Goal: Complete application form: Complete application form

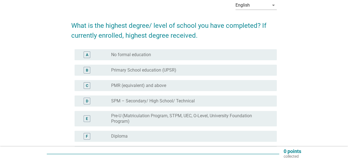
scroll to position [55, 0]
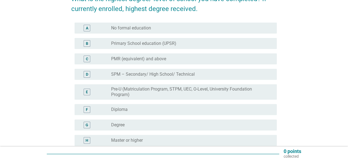
click at [157, 123] on div "radio_button_unchecked Degree" at bounding box center [189, 125] width 157 height 6
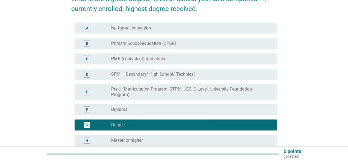
scroll to position [110, 0]
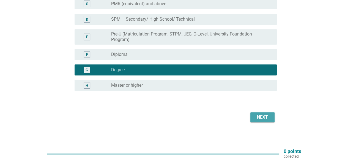
click at [264, 119] on div "Next" at bounding box center [262, 117] width 15 height 7
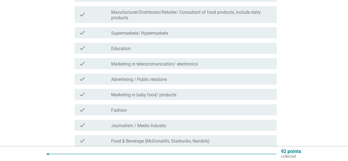
scroll to position [165, 0]
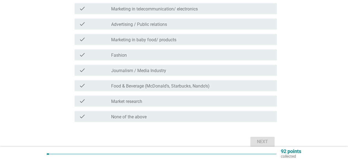
click at [142, 116] on label "None of the above" at bounding box center [128, 117] width 35 height 6
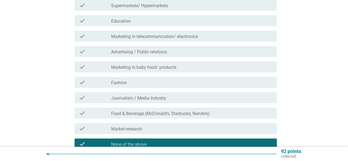
scroll to position [191, 0]
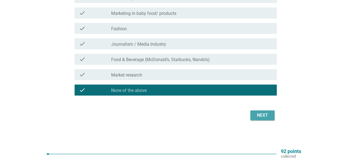
click at [255, 117] on div "Next" at bounding box center [262, 115] width 15 height 7
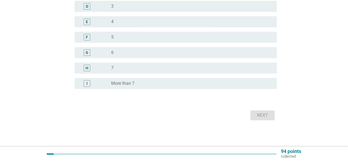
scroll to position [0, 0]
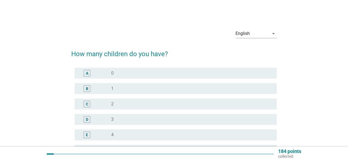
click at [119, 101] on div "radio_button_unchecked 2" at bounding box center [189, 104] width 157 height 6
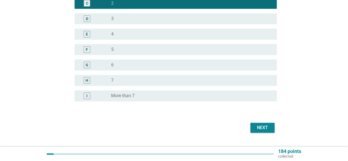
scroll to position [110, 0]
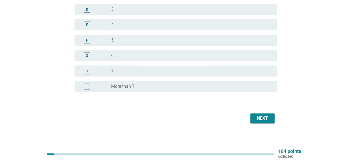
click at [253, 115] on button "Next" at bounding box center [262, 118] width 24 height 10
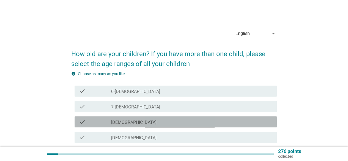
click at [123, 122] on label "[DEMOGRAPHIC_DATA]" at bounding box center [133, 123] width 45 height 6
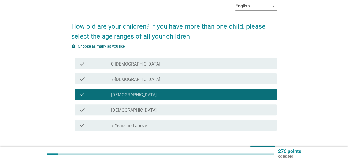
click at [127, 110] on label "[DEMOGRAPHIC_DATA]" at bounding box center [133, 111] width 45 height 6
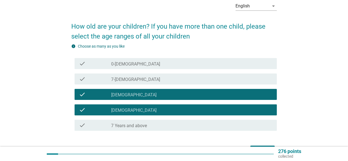
scroll to position [63, 0]
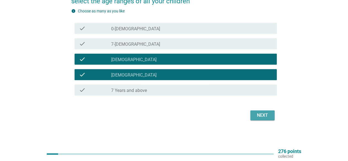
click at [262, 114] on div "Next" at bounding box center [262, 115] width 15 height 7
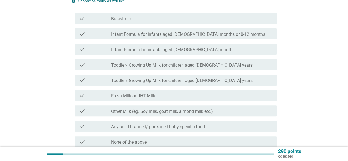
scroll to position [0, 0]
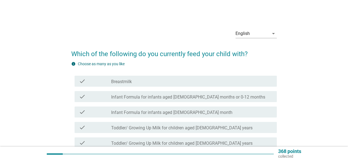
click at [158, 123] on div "check check_box_outline_blank Toddler/ Growing Up Milk for children aged [DEMOG…" at bounding box center [176, 127] width 202 height 11
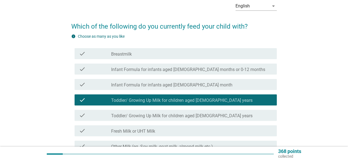
click at [158, 115] on label "Toddler/ Growing Up Milk for children aged [DEMOGRAPHIC_DATA] years" at bounding box center [181, 116] width 141 height 6
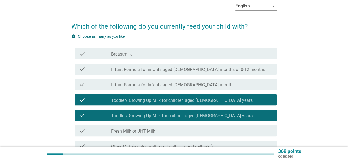
scroll to position [110, 0]
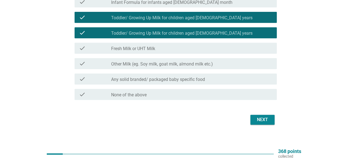
click at [145, 51] on div "check check_box_outline_blank Fresh Milk or UHT Milk" at bounding box center [176, 48] width 202 height 11
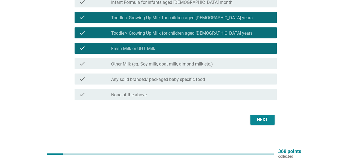
click at [142, 63] on label "Other Milk (eg. Soy milk, goat milk, almond milk etc.)" at bounding box center [162, 64] width 102 height 6
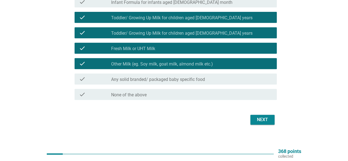
click at [276, 121] on div "Next" at bounding box center [173, 119] width 205 height 13
click at [269, 118] on div "Next" at bounding box center [262, 119] width 15 height 7
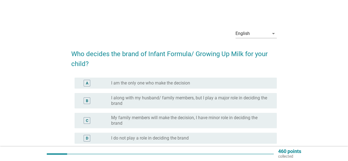
click at [141, 88] on div "A radio_button_unchecked I am the only one who make the decision" at bounding box center [176, 83] width 202 height 11
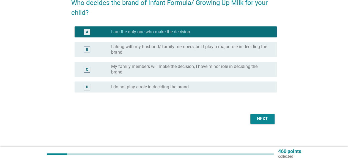
scroll to position [54, 0]
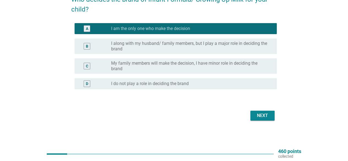
click at [258, 114] on div "Next" at bounding box center [262, 115] width 15 height 7
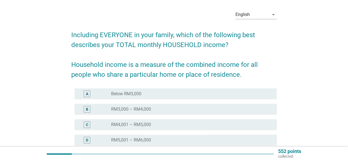
scroll to position [28, 0]
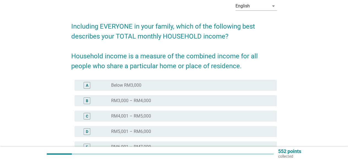
click at [156, 114] on div "radio_button_unchecked RM4,001 – RM5,000" at bounding box center [189, 116] width 157 height 6
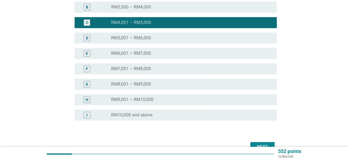
scroll to position [138, 0]
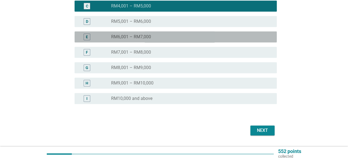
click at [145, 39] on label "RM6,001 – RM7,000" at bounding box center [131, 37] width 40 height 6
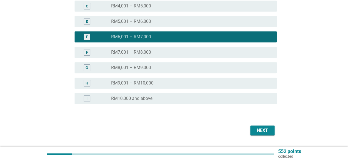
click at [261, 130] on div "Next" at bounding box center [262, 130] width 15 height 7
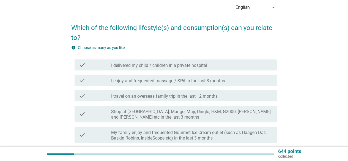
scroll to position [55, 0]
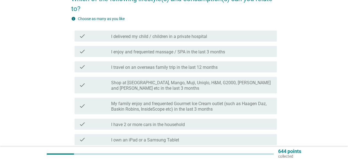
click at [161, 55] on div "check check_box_outline_blank I enjoy and frequented massage / SPA in the last …" at bounding box center [176, 51] width 202 height 11
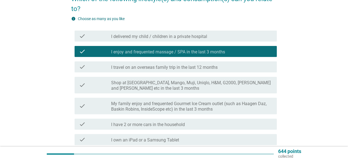
click at [168, 72] on div "check check_box_outline_blank I travel on an overseas family trip in the last 1…" at bounding box center [176, 66] width 202 height 11
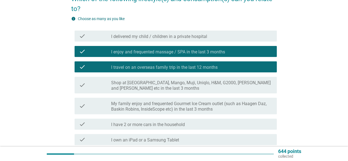
click at [161, 89] on label "Shop at [GEOGRAPHIC_DATA], Mango, Muji, Uniqlo, H&M, G2000, [PERSON_NAME] and […" at bounding box center [191, 85] width 161 height 11
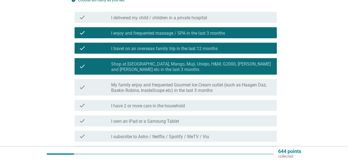
scroll to position [83, 0]
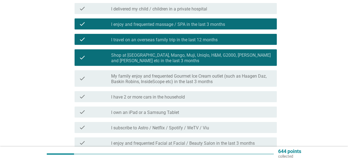
click at [169, 97] on label "I have 2 or more cars in the household" at bounding box center [148, 97] width 74 height 6
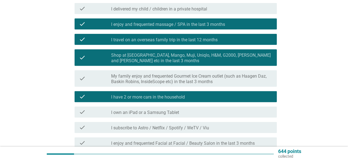
click at [176, 115] on div "check check_box_outline_blank I own an iPad or a Samsung Tablet" at bounding box center [176, 111] width 202 height 11
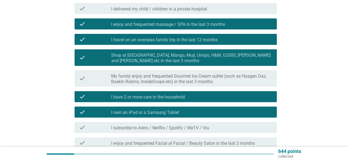
scroll to position [110, 0]
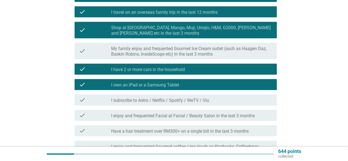
click at [178, 105] on div "check check_box_outline_blank I subscribe to Astro / Netflix / Spotify / WeTV /…" at bounding box center [176, 99] width 202 height 11
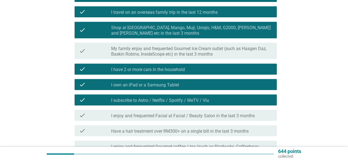
scroll to position [165, 0]
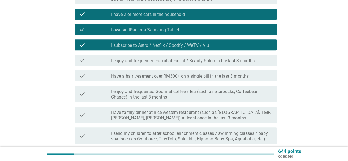
click at [164, 59] on label "I enjoy and frequented Facial at Facial / Beauty Salon in the last 3 months" at bounding box center [183, 61] width 144 height 6
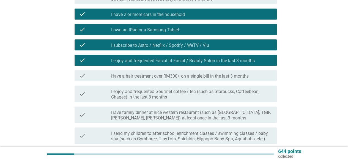
click at [185, 118] on label "Have family dinner at nice western restaurant (such as [GEOGRAPHIC_DATA], TGIF,…" at bounding box center [191, 115] width 161 height 11
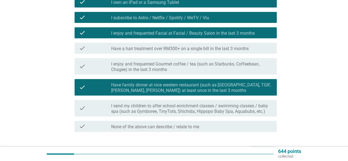
scroll to position [220, 0]
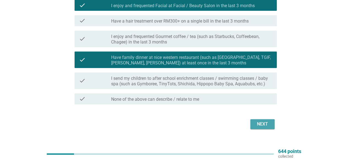
click at [263, 123] on div "Next" at bounding box center [262, 124] width 15 height 7
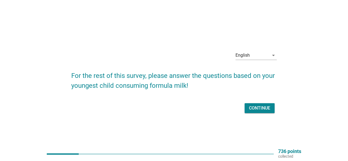
click at [265, 105] on div "Continue" at bounding box center [259, 108] width 21 height 7
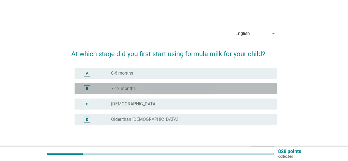
click at [155, 88] on div "radio_button_unchecked 7-12 months" at bounding box center [189, 89] width 157 height 6
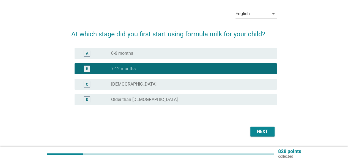
scroll to position [36, 0]
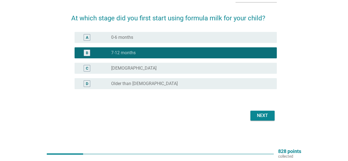
click at [265, 120] on button "Next" at bounding box center [262, 116] width 24 height 10
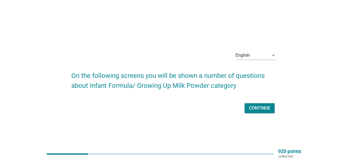
click at [263, 108] on div "Continue" at bounding box center [259, 108] width 21 height 7
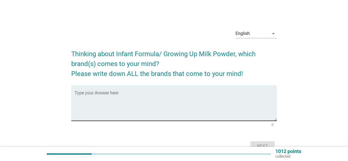
click at [172, 103] on textarea "Type your Answer here" at bounding box center [176, 106] width 202 height 29
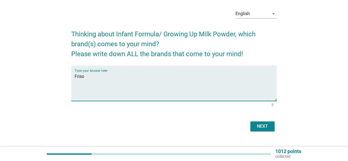
scroll to position [31, 0]
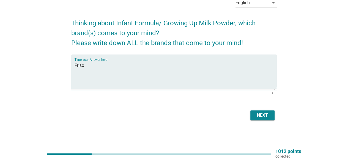
type textarea "Friso"
click at [266, 115] on div "Next" at bounding box center [262, 115] width 15 height 7
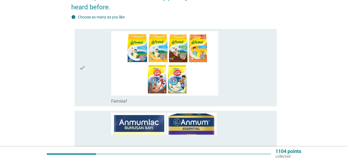
scroll to position [83, 0]
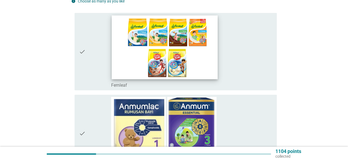
click at [190, 58] on img at bounding box center [165, 47] width 106 height 64
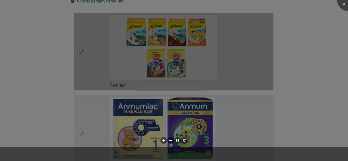
click at [189, 113] on div at bounding box center [174, 80] width 348 height 161
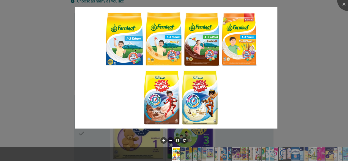
click at [309, 52] on div at bounding box center [174, 80] width 348 height 161
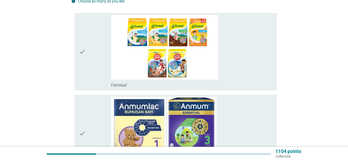
click at [94, 56] on div "check" at bounding box center [95, 51] width 32 height 73
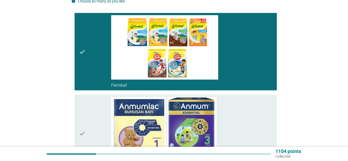
click at [86, 109] on div "check" at bounding box center [95, 133] width 32 height 73
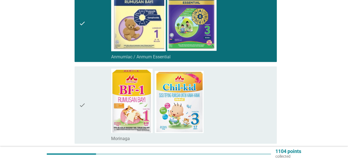
click at [88, 104] on div "check" at bounding box center [95, 104] width 32 height 73
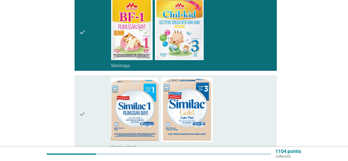
scroll to position [275, 0]
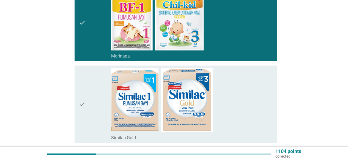
click at [88, 104] on div "check" at bounding box center [95, 104] width 32 height 73
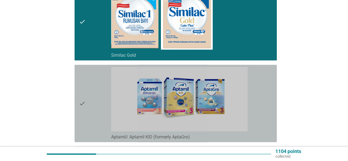
click at [89, 104] on div "check" at bounding box center [95, 103] width 32 height 73
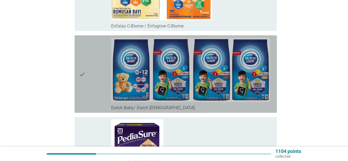
click at [87, 68] on div "check" at bounding box center [95, 74] width 32 height 73
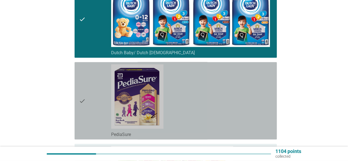
click at [91, 88] on div "check" at bounding box center [95, 100] width 32 height 73
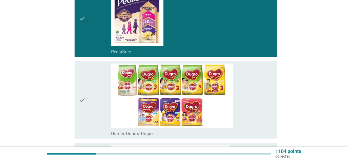
click at [93, 90] on div "check" at bounding box center [95, 100] width 32 height 73
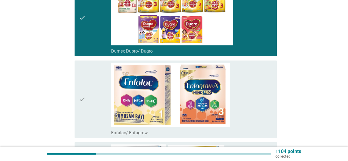
scroll to position [880, 0]
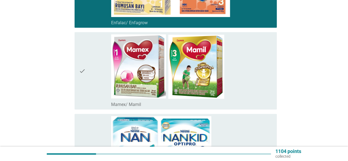
click at [97, 41] on div "check" at bounding box center [95, 70] width 32 height 73
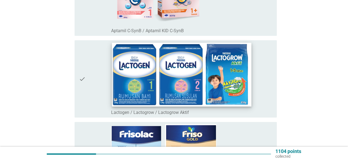
scroll to position [1210, 0]
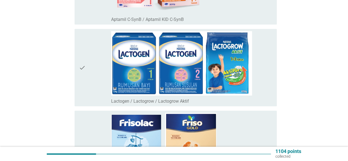
click at [92, 91] on div "check" at bounding box center [95, 67] width 32 height 73
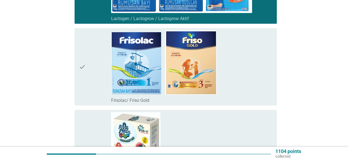
click at [89, 80] on div "check" at bounding box center [95, 66] width 32 height 73
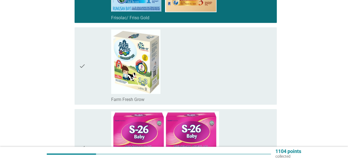
click at [89, 79] on div "check" at bounding box center [95, 65] width 32 height 73
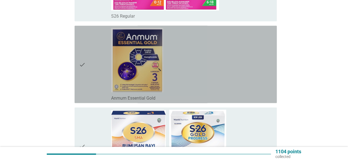
click at [89, 80] on div "check" at bounding box center [95, 64] width 32 height 73
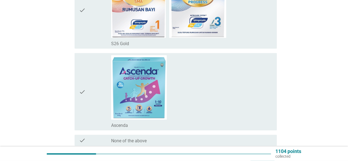
scroll to position [1705, 0]
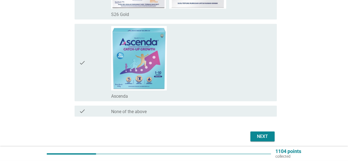
click at [266, 134] on div "Next" at bounding box center [262, 136] width 15 height 7
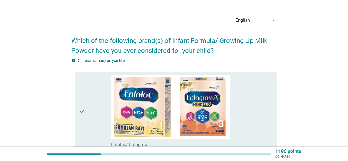
scroll to position [0, 0]
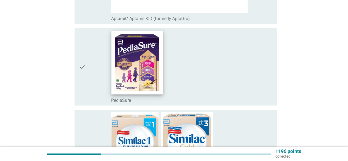
click at [158, 73] on img at bounding box center [137, 63] width 52 height 64
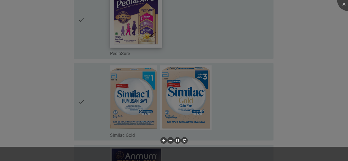
scroll to position [385, 0]
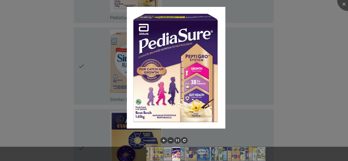
click at [62, 62] on div at bounding box center [174, 80] width 348 height 161
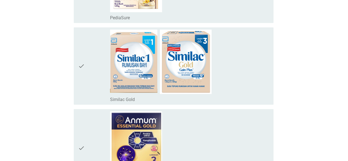
click at [96, 13] on div at bounding box center [174, 80] width 348 height 161
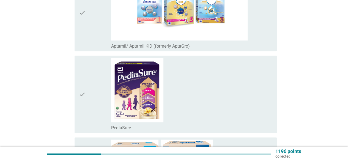
click at [87, 86] on div "check" at bounding box center [95, 94] width 32 height 73
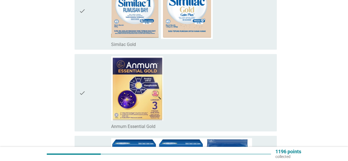
click at [90, 78] on div "check" at bounding box center [95, 92] width 32 height 73
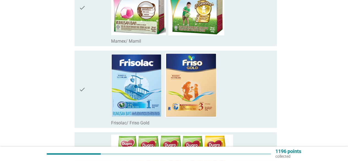
scroll to position [853, 0]
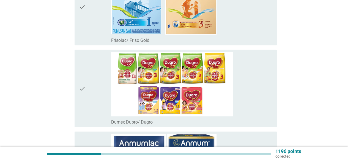
click at [98, 21] on div "check" at bounding box center [95, 6] width 32 height 73
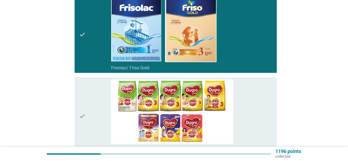
click at [101, 38] on div "check" at bounding box center [95, 34] width 32 height 73
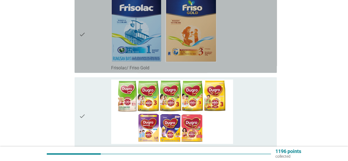
click at [92, 38] on div "check" at bounding box center [95, 34] width 32 height 73
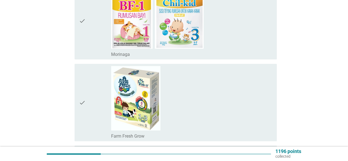
scroll to position [1018, 0]
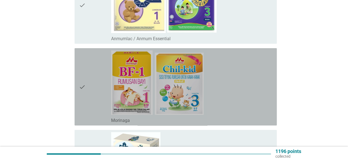
click at [105, 73] on div "check" at bounding box center [95, 86] width 32 height 73
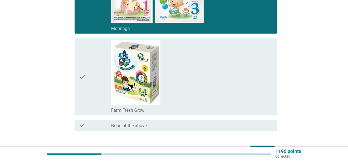
scroll to position [1128, 0]
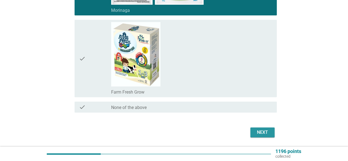
click at [268, 129] on div "Next" at bounding box center [262, 132] width 15 height 7
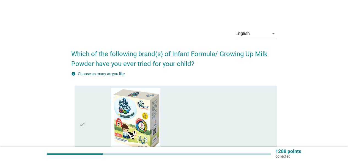
click at [96, 115] on div "check" at bounding box center [95, 124] width 32 height 73
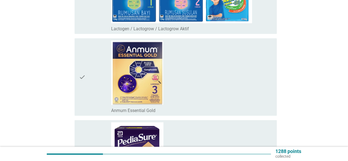
scroll to position [303, 0]
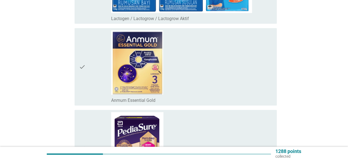
click at [93, 74] on div "check" at bounding box center [95, 66] width 32 height 73
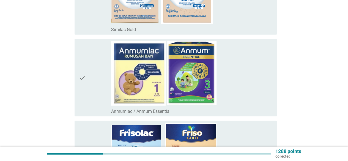
scroll to position [743, 0]
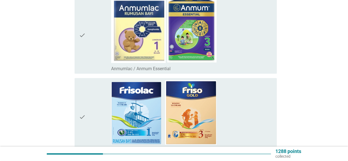
click at [92, 56] on div "check" at bounding box center [95, 35] width 32 height 73
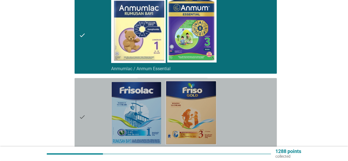
click at [90, 105] on div "check" at bounding box center [95, 116] width 32 height 73
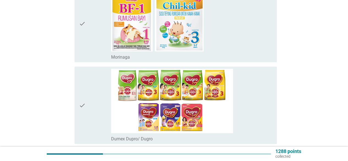
scroll to position [935, 0]
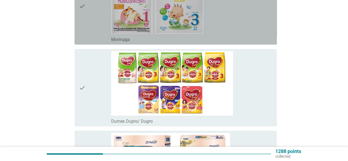
click at [96, 29] on div "check" at bounding box center [95, 5] width 32 height 73
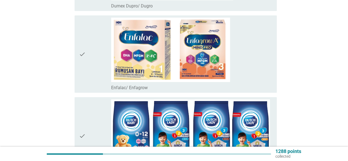
scroll to position [1128, 0]
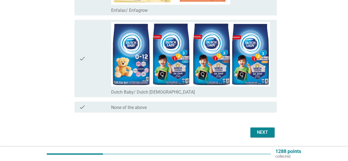
click at [271, 131] on button "Next" at bounding box center [262, 132] width 24 height 10
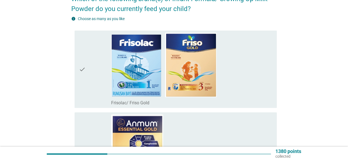
scroll to position [165, 0]
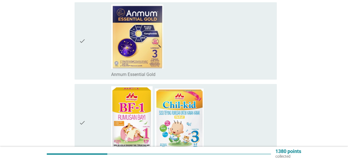
click at [84, 116] on icon "check" at bounding box center [82, 122] width 7 height 73
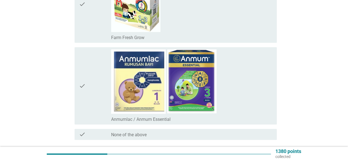
scroll to position [385, 0]
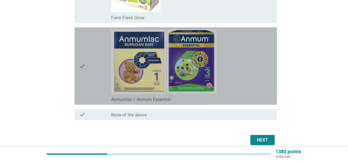
click at [81, 90] on icon "check" at bounding box center [82, 65] width 7 height 73
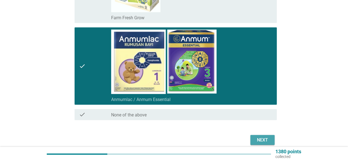
click at [268, 136] on button "Next" at bounding box center [262, 140] width 24 height 10
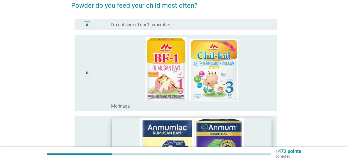
scroll to position [83, 0]
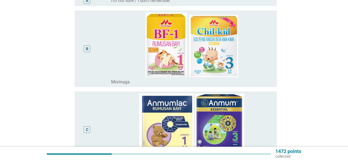
click at [95, 72] on div "B" at bounding box center [95, 49] width 32 height 72
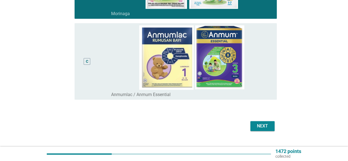
scroll to position [161, 0]
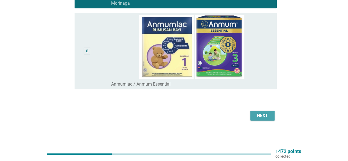
click at [265, 113] on div "Next" at bounding box center [262, 115] width 15 height 7
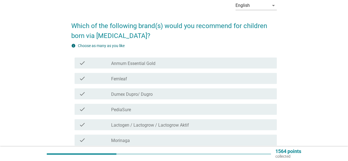
scroll to position [55, 0]
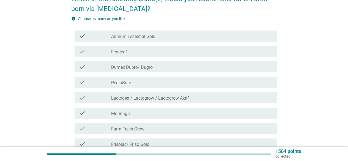
click at [87, 85] on div "check" at bounding box center [95, 82] width 32 height 7
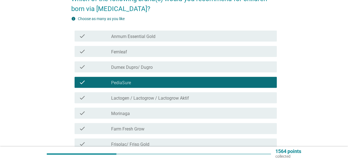
click at [94, 115] on div "check" at bounding box center [95, 113] width 32 height 7
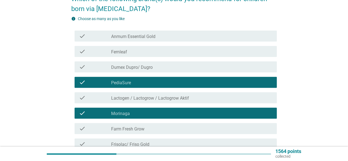
click at [101, 144] on div "check" at bounding box center [95, 144] width 32 height 7
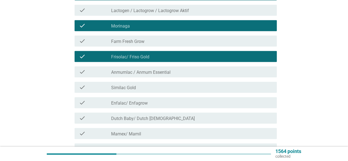
scroll to position [193, 0]
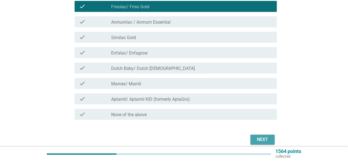
click at [262, 136] on button "Next" at bounding box center [262, 139] width 24 height 10
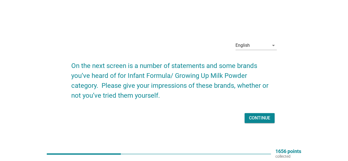
click at [253, 116] on div "Continue" at bounding box center [259, 118] width 21 height 7
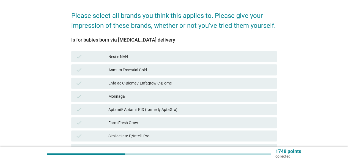
scroll to position [83, 0]
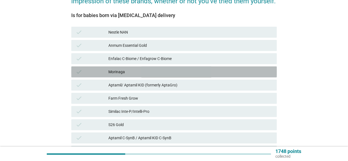
click at [79, 71] on icon "check" at bounding box center [79, 71] width 7 height 7
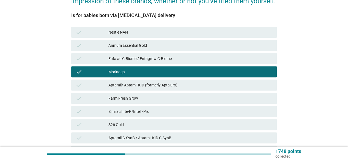
click at [92, 125] on div "check" at bounding box center [92, 124] width 33 height 7
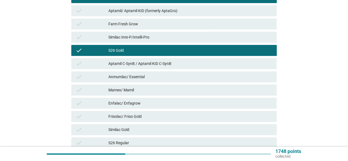
scroll to position [165, 0]
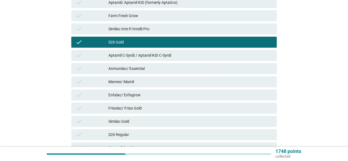
click at [96, 106] on div "check" at bounding box center [92, 108] width 33 height 7
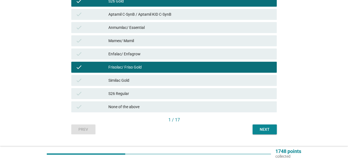
scroll to position [218, 0]
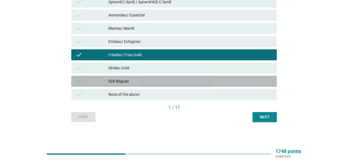
click at [81, 79] on icon "check" at bounding box center [79, 81] width 7 height 7
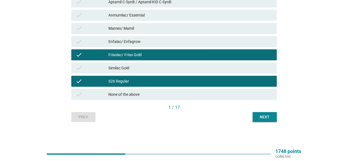
click at [269, 115] on div "Next" at bounding box center [264, 117] width 15 height 6
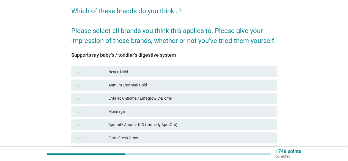
scroll to position [55, 0]
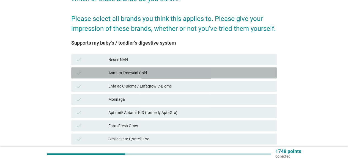
click at [85, 74] on div "check" at bounding box center [92, 73] width 33 height 7
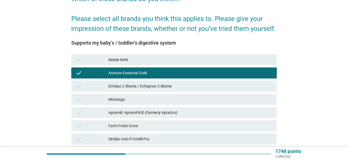
click at [85, 100] on div "check" at bounding box center [92, 99] width 33 height 7
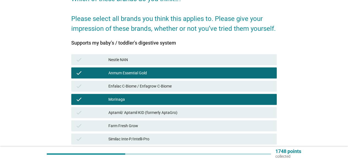
click at [84, 127] on div "check" at bounding box center [92, 125] width 33 height 7
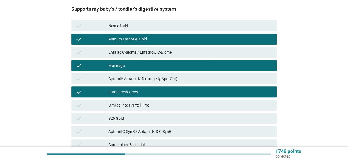
scroll to position [110, 0]
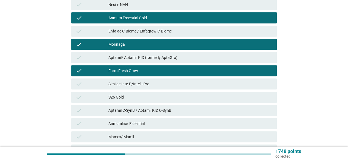
click at [86, 117] on div "check Aptamil C-SynB / Aptamil KID C-SynB" at bounding box center [174, 110] width 208 height 13
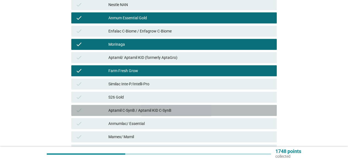
click at [89, 112] on div "check" at bounding box center [92, 110] width 33 height 7
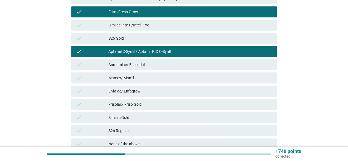
scroll to position [193, 0]
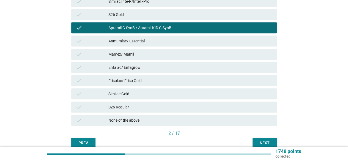
click at [270, 142] on div "Next" at bounding box center [264, 143] width 15 height 6
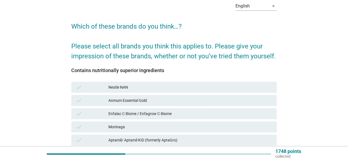
click at [82, 98] on icon "check" at bounding box center [79, 100] width 7 height 7
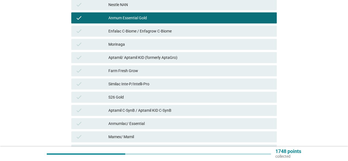
click at [86, 99] on div "check" at bounding box center [92, 97] width 33 height 7
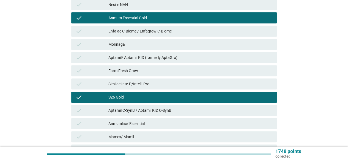
scroll to position [138, 0]
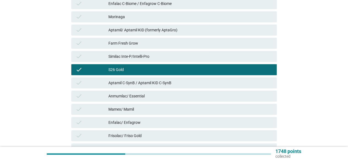
click at [87, 115] on div "check Mamex/ Mamil" at bounding box center [174, 109] width 208 height 13
click at [85, 123] on div "check" at bounding box center [92, 122] width 33 height 7
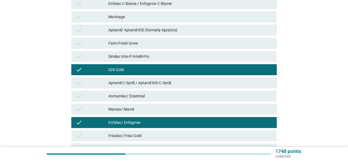
scroll to position [193, 0]
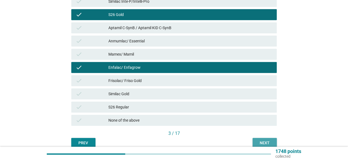
click at [272, 139] on button "Next" at bounding box center [264, 143] width 24 height 10
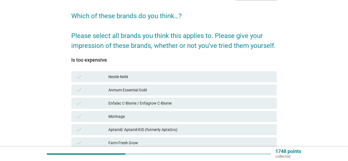
scroll to position [55, 0]
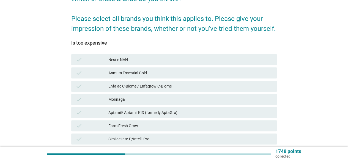
click at [86, 98] on div "check" at bounding box center [92, 99] width 33 height 7
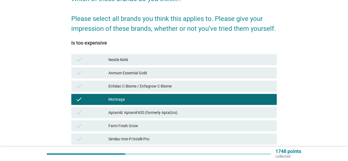
scroll to position [110, 0]
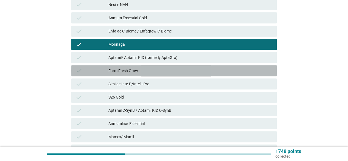
click at [88, 71] on div "check" at bounding box center [92, 70] width 33 height 7
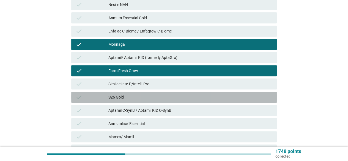
click at [87, 95] on div "check" at bounding box center [92, 97] width 33 height 7
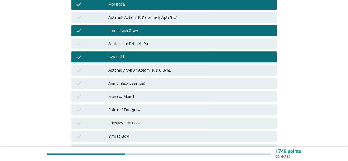
scroll to position [193, 0]
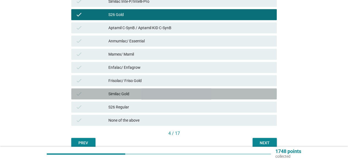
click at [87, 98] on div "check Similac Gold" at bounding box center [173, 93] width 205 height 11
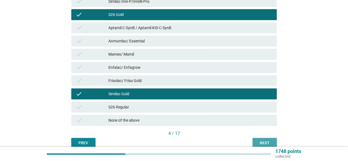
click at [265, 141] on div "Next" at bounding box center [264, 143] width 15 height 6
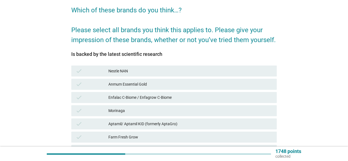
scroll to position [55, 0]
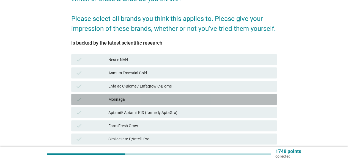
click at [94, 96] on div "check" at bounding box center [92, 99] width 33 height 7
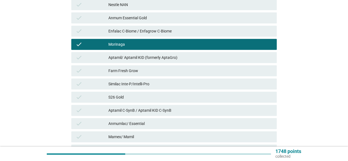
click at [94, 99] on div "check" at bounding box center [92, 97] width 33 height 7
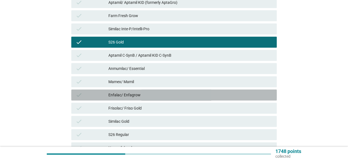
click at [91, 91] on div "check Enfalac/ Enfagrow" at bounding box center [173, 94] width 205 height 11
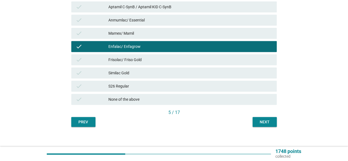
scroll to position [218, 0]
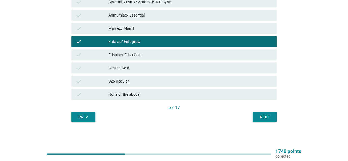
click at [260, 116] on div "Next" at bounding box center [264, 117] width 15 height 6
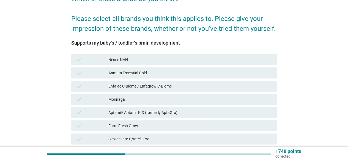
scroll to position [110, 0]
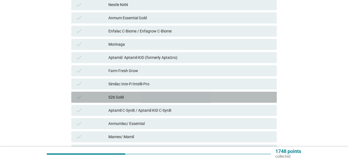
click at [89, 99] on div "check" at bounding box center [92, 97] width 33 height 7
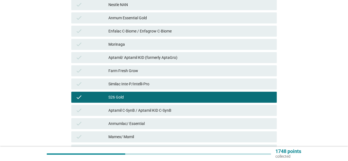
click at [88, 110] on div "check" at bounding box center [92, 110] width 33 height 7
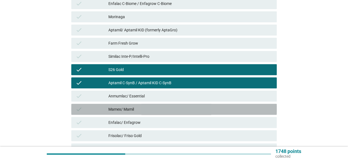
click at [88, 106] on div "check" at bounding box center [92, 109] width 33 height 7
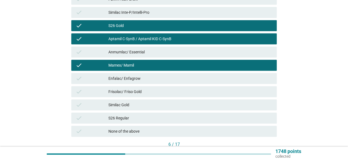
scroll to position [193, 0]
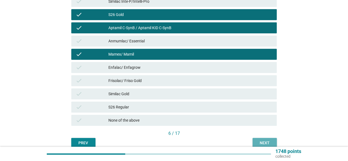
click at [263, 142] on div "Next" at bounding box center [264, 143] width 15 height 6
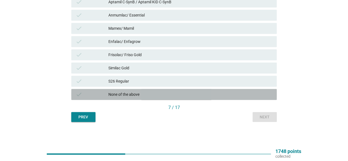
click at [131, 97] on div "None of the above" at bounding box center [190, 94] width 164 height 7
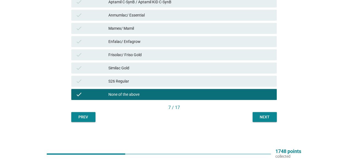
click at [271, 117] on div "Next" at bounding box center [264, 117] width 15 height 6
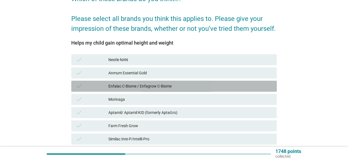
click at [90, 84] on div "check" at bounding box center [92, 86] width 33 height 7
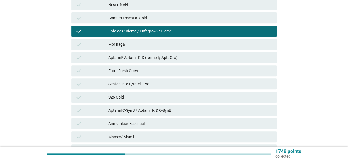
click at [90, 84] on div "check" at bounding box center [92, 84] width 33 height 7
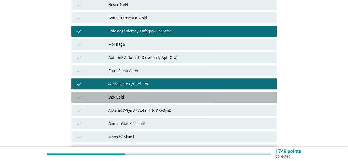
click at [91, 96] on div "check" at bounding box center [92, 97] width 33 height 7
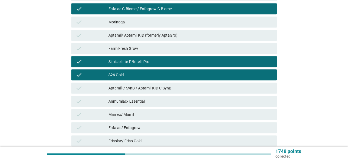
scroll to position [165, 0]
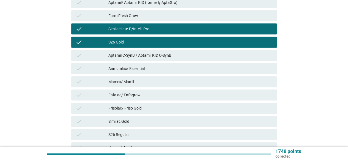
click at [92, 96] on div "check" at bounding box center [92, 95] width 33 height 7
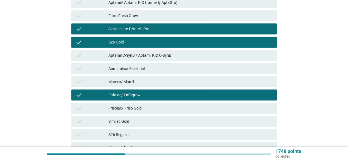
click at [94, 106] on div "check" at bounding box center [92, 108] width 33 height 7
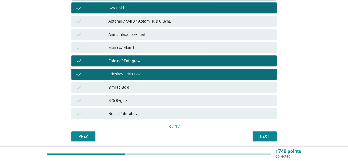
scroll to position [218, 0]
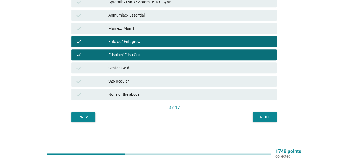
drag, startPoint x: 257, startPoint y: 111, endPoint x: 258, endPoint y: 116, distance: 5.8
click at [257, 111] on div "8 / 17" at bounding box center [173, 108] width 205 height 8
click at [258, 116] on div "Next" at bounding box center [264, 117] width 15 height 6
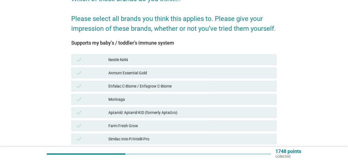
click at [88, 61] on div "check" at bounding box center [92, 59] width 33 height 7
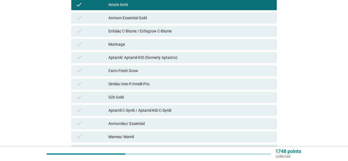
click at [92, 71] on div "check" at bounding box center [92, 70] width 33 height 7
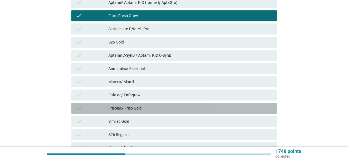
click at [102, 108] on div "check" at bounding box center [92, 108] width 33 height 7
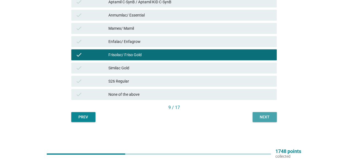
click at [263, 116] on div "Next" at bounding box center [264, 117] width 15 height 6
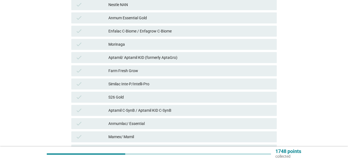
click at [85, 90] on div "check S26 Gold" at bounding box center [174, 96] width 208 height 13
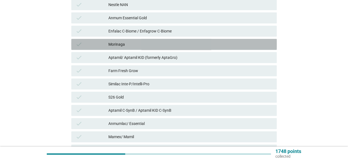
click at [91, 43] on div "check" at bounding box center [92, 44] width 33 height 7
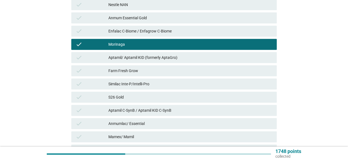
click at [87, 16] on div "check" at bounding box center [92, 18] width 33 height 7
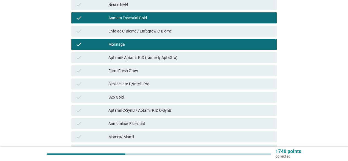
click at [86, 6] on div "check" at bounding box center [92, 4] width 33 height 7
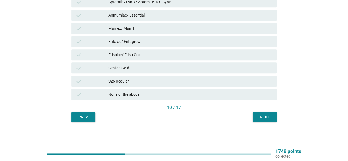
click at [262, 113] on button "Next" at bounding box center [264, 117] width 24 height 10
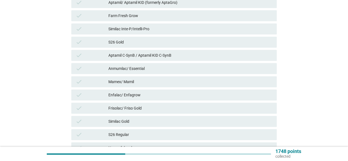
click at [79, 110] on icon "check" at bounding box center [79, 108] width 7 height 7
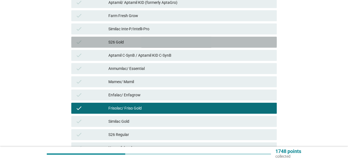
click at [87, 40] on div "check" at bounding box center [92, 42] width 33 height 7
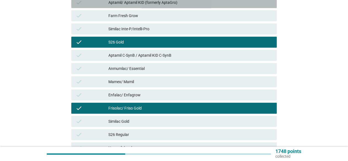
click at [95, 5] on div "check" at bounding box center [92, 2] width 33 height 7
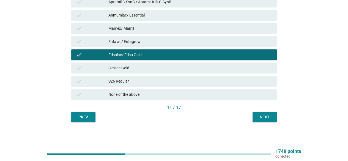
click at [274, 121] on button "Next" at bounding box center [264, 117] width 24 height 10
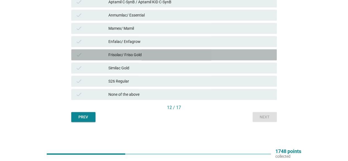
click at [90, 51] on div "check" at bounding box center [92, 54] width 33 height 7
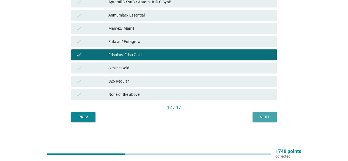
click at [263, 116] on div "Next" at bounding box center [264, 117] width 15 height 6
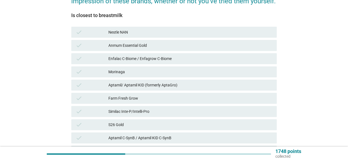
click at [94, 70] on div "check" at bounding box center [92, 71] width 33 height 7
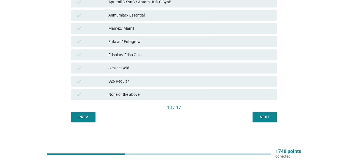
click at [270, 116] on div "Next" at bounding box center [264, 117] width 15 height 6
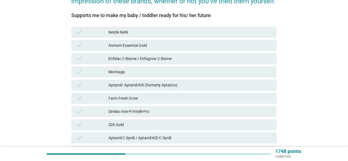
click at [90, 71] on div "check" at bounding box center [92, 71] width 33 height 7
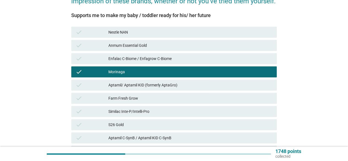
click at [85, 102] on div "check Farm Fresh Grow" at bounding box center [173, 98] width 205 height 11
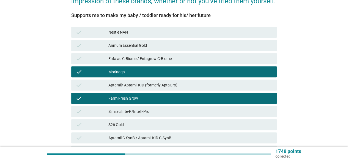
click at [91, 126] on div "check" at bounding box center [92, 124] width 33 height 7
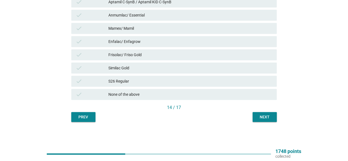
click at [269, 120] on button "Next" at bounding box center [264, 117] width 24 height 10
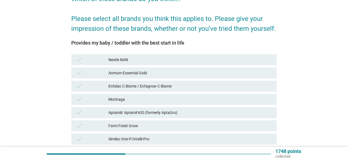
click at [91, 60] on div "check" at bounding box center [92, 59] width 33 height 7
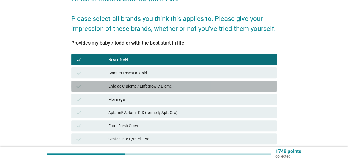
click at [88, 91] on div "check Enfalac C-Biome / Enfagrow C-Biome" at bounding box center [173, 86] width 205 height 11
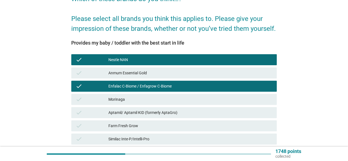
click at [93, 100] on div "check" at bounding box center [92, 99] width 33 height 7
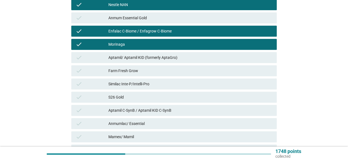
click at [86, 70] on div "check" at bounding box center [92, 70] width 33 height 7
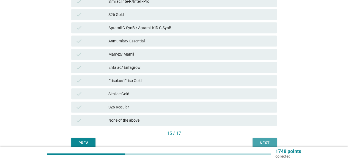
click at [262, 139] on button "Next" at bounding box center [264, 143] width 24 height 10
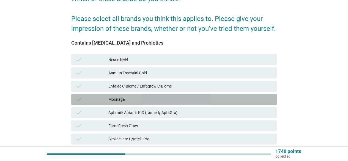
click at [108, 105] on div "check [PERSON_NAME]" at bounding box center [173, 99] width 205 height 11
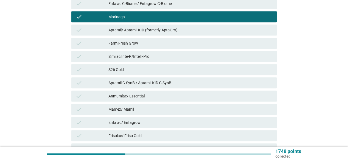
click at [101, 107] on div "check" at bounding box center [92, 109] width 33 height 7
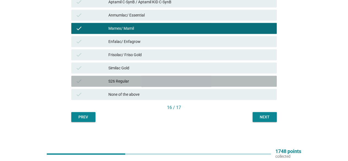
click at [94, 82] on div "check" at bounding box center [92, 81] width 33 height 7
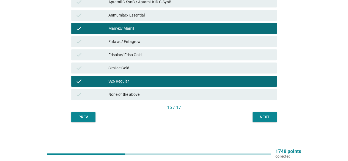
click at [245, 114] on div "Prev Next" at bounding box center [173, 117] width 205 height 10
click at [265, 114] on button "Next" at bounding box center [264, 117] width 24 height 10
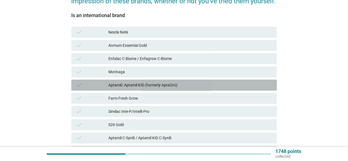
click at [99, 83] on div "check" at bounding box center [92, 85] width 33 height 7
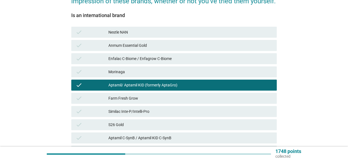
click at [95, 123] on div "check" at bounding box center [92, 124] width 33 height 7
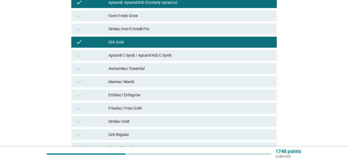
click at [96, 105] on div "check" at bounding box center [92, 108] width 33 height 7
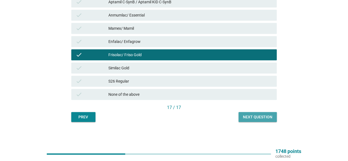
click at [250, 116] on div "Next question" at bounding box center [257, 117] width 29 height 6
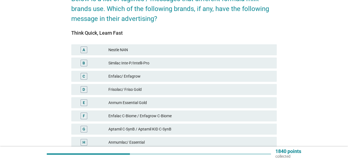
click at [94, 87] on div "D" at bounding box center [92, 89] width 33 height 7
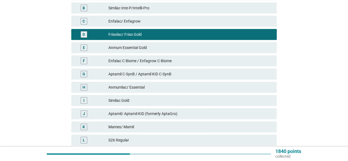
click at [100, 49] on div "E" at bounding box center [92, 47] width 33 height 7
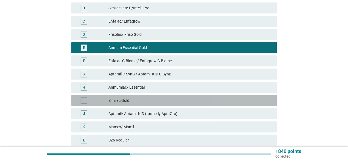
click at [106, 101] on div "I" at bounding box center [92, 100] width 33 height 7
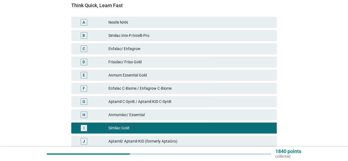
click at [102, 65] on div "D" at bounding box center [92, 62] width 33 height 7
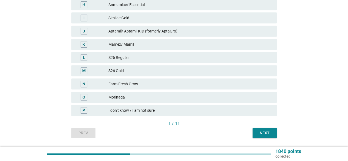
click at [266, 134] on div "Next" at bounding box center [264, 133] width 15 height 6
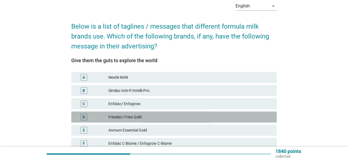
click at [89, 115] on div "D" at bounding box center [84, 117] width 17 height 7
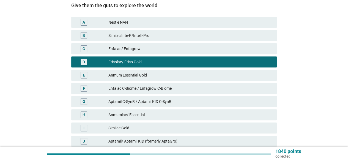
click at [90, 113] on div "H" at bounding box center [84, 114] width 17 height 7
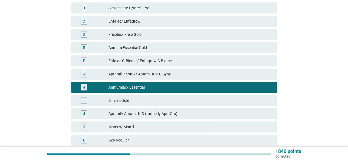
click at [92, 132] on div "K Mamex/ Mamil" at bounding box center [173, 126] width 205 height 11
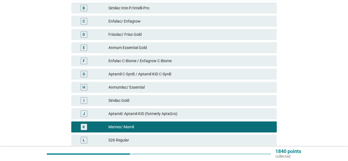
click at [92, 133] on div "L S26 Regular" at bounding box center [174, 139] width 208 height 13
click at [118, 138] on div "S26 Regular" at bounding box center [190, 140] width 164 height 7
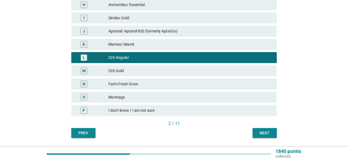
click at [268, 138] on button "Next" at bounding box center [264, 133] width 24 height 10
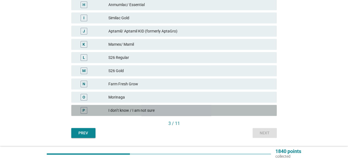
click at [149, 115] on div "P I don’t know / I am not sure" at bounding box center [173, 110] width 205 height 11
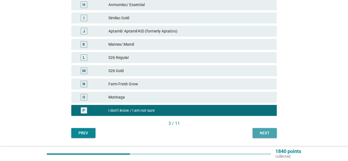
click at [262, 135] on div "Next" at bounding box center [264, 133] width 15 height 6
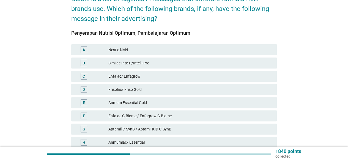
click at [136, 48] on div "Nestle NAN" at bounding box center [190, 49] width 164 height 7
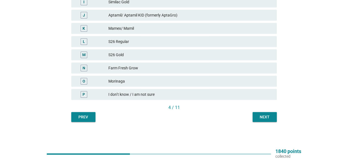
click at [268, 118] on div "Next" at bounding box center [264, 117] width 15 height 6
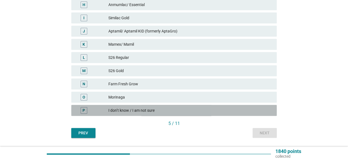
click at [103, 111] on div "P" at bounding box center [92, 110] width 33 height 7
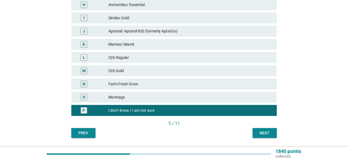
click at [255, 133] on button "Next" at bounding box center [264, 133] width 24 height 10
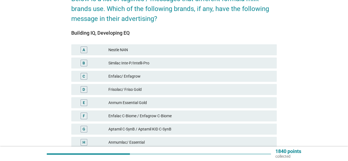
click at [128, 99] on div "Anmum Essential Gold" at bounding box center [190, 102] width 164 height 7
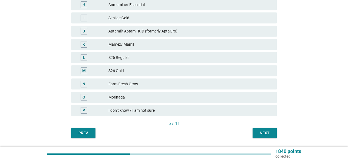
click at [260, 131] on div "Next" at bounding box center [264, 133] width 15 height 6
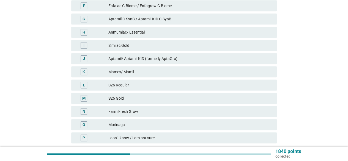
click at [184, 131] on div "P I don’t know / I am not sure" at bounding box center [174, 137] width 208 height 13
click at [188, 137] on div "I don’t know / I am not sure" at bounding box center [190, 137] width 164 height 7
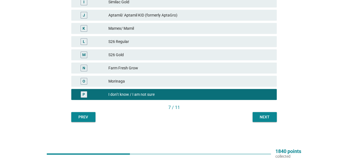
click at [267, 119] on div "Next" at bounding box center [264, 117] width 15 height 6
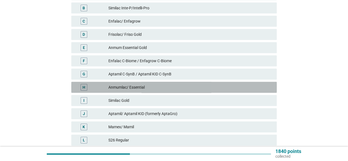
click at [137, 91] on div "H Anmumlac/ Essential" at bounding box center [173, 87] width 205 height 11
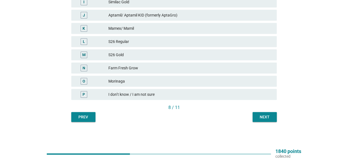
click at [265, 115] on div "Next" at bounding box center [264, 117] width 15 height 6
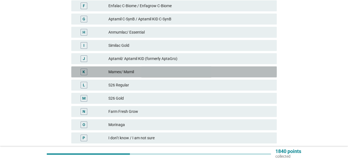
click at [156, 73] on div "Mamex/ Mamil" at bounding box center [190, 71] width 164 height 7
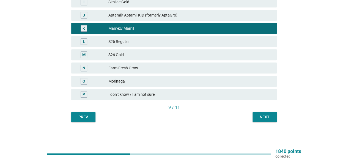
click at [262, 111] on div "9 / 11" at bounding box center [173, 108] width 205 height 8
click at [262, 116] on div "Next" at bounding box center [264, 117] width 15 height 6
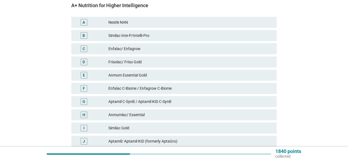
click at [134, 89] on div "Enfalac C-Biome / Enfagrow C-Biome" at bounding box center [190, 88] width 164 height 7
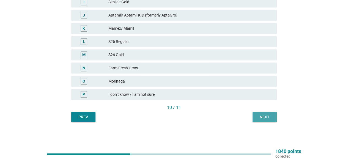
click at [264, 116] on div "Next" at bounding box center [264, 117] width 15 height 6
click at [157, 92] on div "I don’t know / I am not sure" at bounding box center [190, 94] width 164 height 7
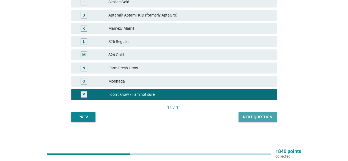
click at [274, 116] on button "Next question" at bounding box center [257, 117] width 38 height 10
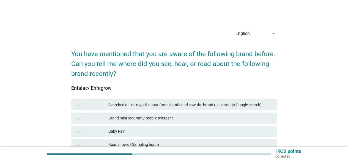
click at [145, 132] on div "Baby Fair" at bounding box center [190, 131] width 164 height 7
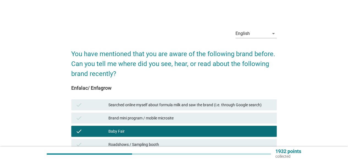
click at [138, 128] on div "Baby Fair" at bounding box center [190, 131] width 164 height 7
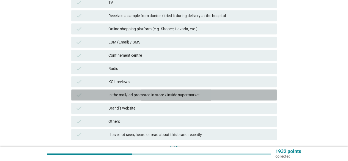
click at [173, 99] on div "check In the mall/ ad promoted in store / inside supermarket" at bounding box center [173, 94] width 205 height 11
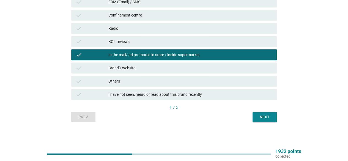
click at [259, 117] on div "Next" at bounding box center [264, 117] width 15 height 6
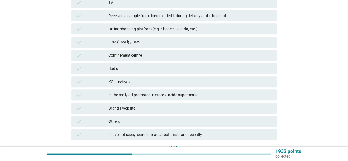
click at [139, 103] on div "check Brand’s website" at bounding box center [173, 108] width 205 height 11
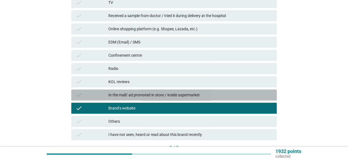
click at [144, 97] on div "In the mall/ ad promoted in store / inside supermarket" at bounding box center [190, 95] width 164 height 7
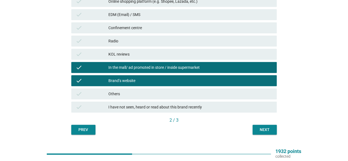
click at [215, 80] on div "Brand’s website" at bounding box center [190, 80] width 164 height 7
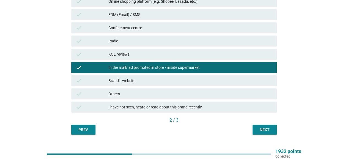
click at [266, 129] on div "Next" at bounding box center [264, 130] width 15 height 6
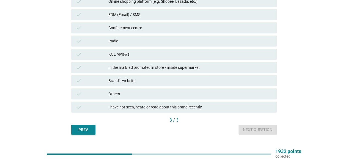
click at [134, 68] on div "In the mall/ ad promoted in store / inside supermarket" at bounding box center [190, 67] width 164 height 7
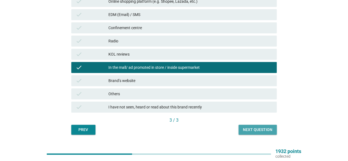
click at [249, 128] on div "Next question" at bounding box center [257, 130] width 29 height 6
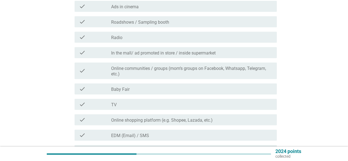
click at [123, 104] on div "check_box_outline_blank TV" at bounding box center [191, 104] width 161 height 7
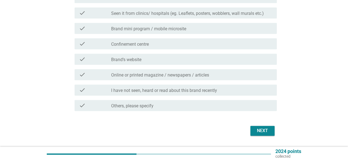
click at [261, 131] on div "Next" at bounding box center [262, 130] width 15 height 7
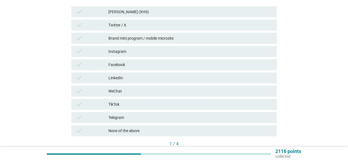
scroll to position [110, 0]
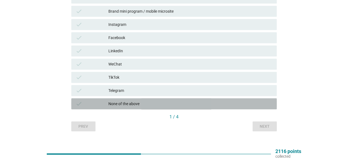
click at [123, 106] on div "None of the above" at bounding box center [190, 103] width 164 height 7
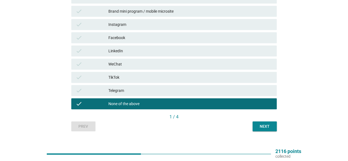
click at [268, 123] on button "Next" at bounding box center [264, 126] width 24 height 10
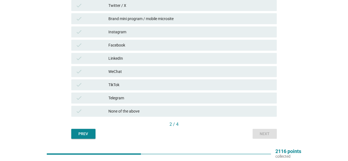
scroll to position [55, 0]
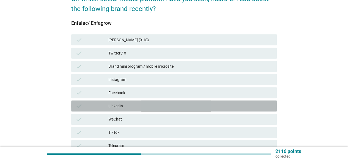
click at [133, 102] on div "check LinkedIn" at bounding box center [173, 105] width 205 height 11
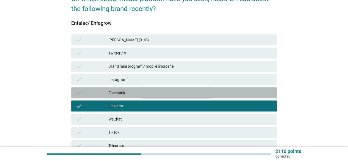
click at [135, 95] on div "Facebook" at bounding box center [190, 92] width 164 height 7
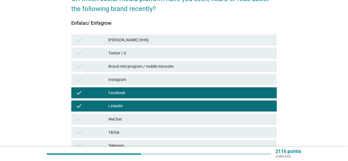
click at [141, 106] on div "LinkedIn" at bounding box center [190, 106] width 164 height 7
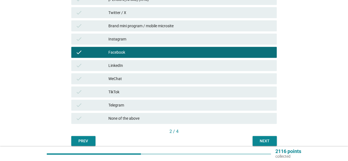
scroll to position [119, 0]
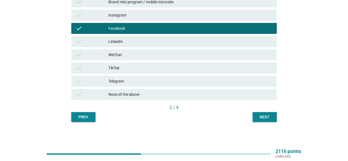
click at [264, 114] on div "Next" at bounding box center [264, 117] width 15 height 6
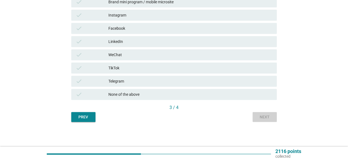
scroll to position [0, 0]
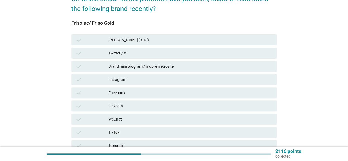
click at [139, 94] on div "Facebook" at bounding box center [190, 92] width 164 height 7
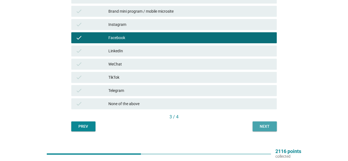
click at [260, 127] on div "Next" at bounding box center [264, 126] width 15 height 6
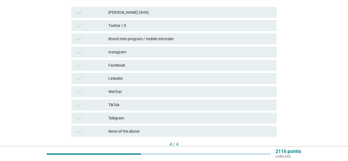
click at [134, 128] on div "None of the above" at bounding box center [190, 131] width 164 height 7
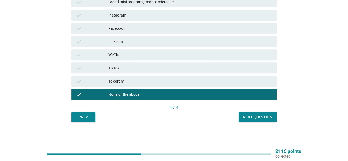
click at [264, 110] on div "4 / 4" at bounding box center [173, 107] width 205 height 7
click at [262, 115] on div "Next question" at bounding box center [257, 117] width 29 height 6
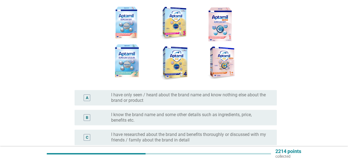
click at [171, 118] on label "I know the brand name and some other details such as ingredients, price, benefi…" at bounding box center [189, 117] width 157 height 11
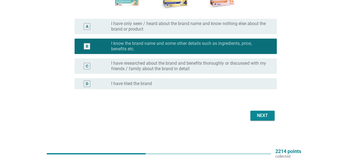
click at [256, 117] on div "Next" at bounding box center [262, 115] width 15 height 7
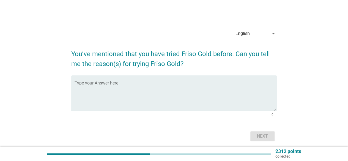
click at [161, 97] on textarea "Type your Answer here" at bounding box center [176, 96] width 202 height 29
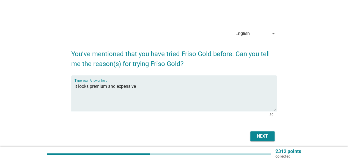
type textarea "It looks premium and expensive"
click at [260, 136] on div "Next" at bounding box center [262, 136] width 15 height 7
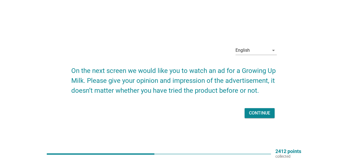
click at [259, 115] on div "Continue" at bounding box center [259, 113] width 21 height 7
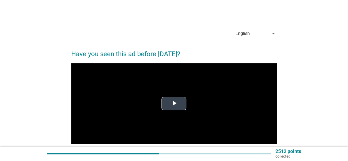
click at [173, 111] on video "Video Player" at bounding box center [173, 103] width 205 height 81
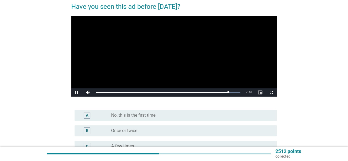
scroll to position [28, 0]
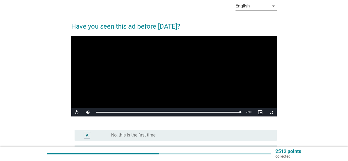
click at [163, 134] on div "radio_button_unchecked No, this is the first time" at bounding box center [189, 135] width 157 height 6
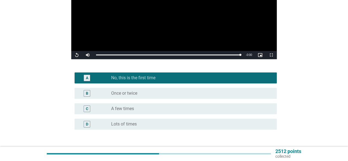
scroll to position [125, 0]
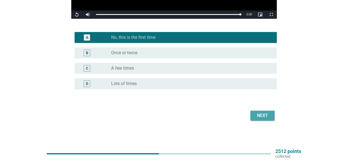
click at [256, 117] on div "Next" at bounding box center [262, 115] width 15 height 7
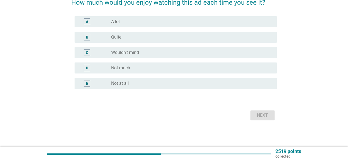
scroll to position [0, 0]
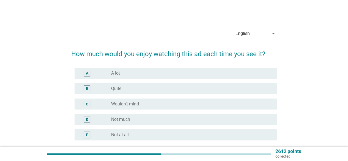
click at [144, 89] on div "radio_button_unchecked Quite" at bounding box center [189, 89] width 157 height 6
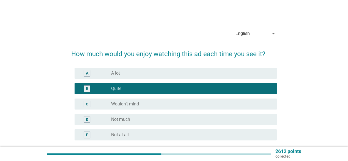
scroll to position [51, 0]
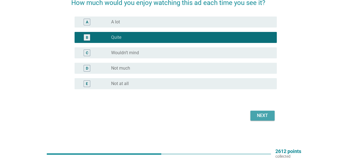
click at [263, 120] on button "Next" at bounding box center [262, 116] width 24 height 10
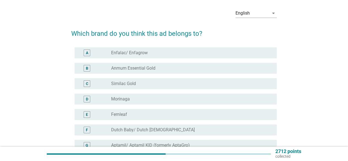
scroll to position [28, 0]
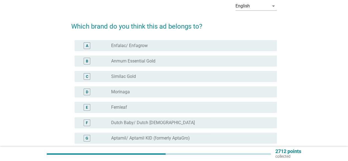
click at [147, 131] on div "G radio_button_unchecked Aptamil/ Aptamil KID (formerly AptaGro)" at bounding box center [173, 137] width 205 height 15
click at [150, 136] on label "Aptamil/ Aptamil KID (formerly AptaGro)" at bounding box center [150, 138] width 79 height 6
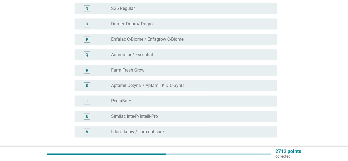
scroll to position [303, 0]
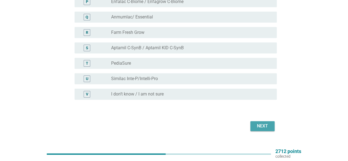
click at [263, 125] on div "Next" at bounding box center [262, 126] width 15 height 7
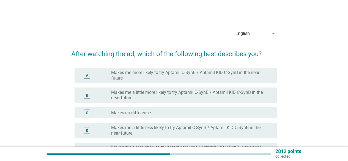
click at [156, 111] on div "radio_button_unchecked Makes no difference" at bounding box center [189, 113] width 157 height 6
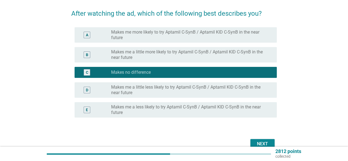
scroll to position [69, 0]
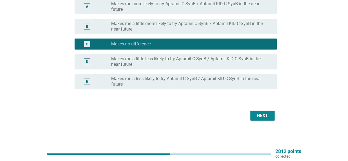
click at [252, 118] on button "Next" at bounding box center [262, 116] width 24 height 10
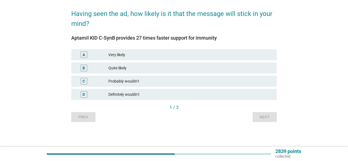
scroll to position [0, 0]
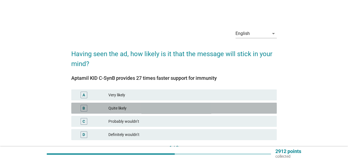
click at [178, 111] on div "Quite likely" at bounding box center [190, 108] width 164 height 7
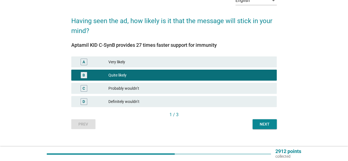
scroll to position [40, 0]
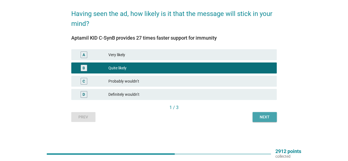
click at [254, 120] on button "Next" at bounding box center [264, 117] width 24 height 10
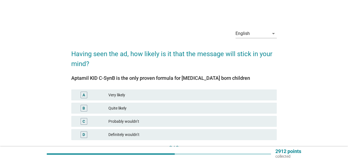
click at [169, 103] on div "B Quite likely" at bounding box center [173, 108] width 205 height 11
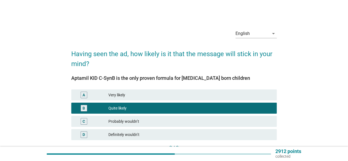
scroll to position [40, 0]
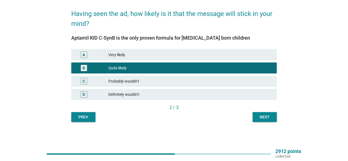
click at [248, 117] on div "Prev Next" at bounding box center [173, 117] width 205 height 10
click at [249, 117] on div "Prev Next" at bounding box center [173, 117] width 205 height 10
click at [257, 119] on div "Next" at bounding box center [264, 117] width 15 height 6
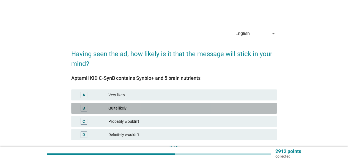
click at [192, 105] on div "Quite likely" at bounding box center [190, 108] width 164 height 7
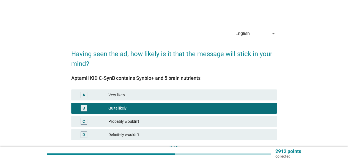
scroll to position [28, 0]
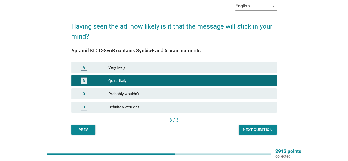
click at [263, 128] on div "Next question" at bounding box center [257, 130] width 29 height 6
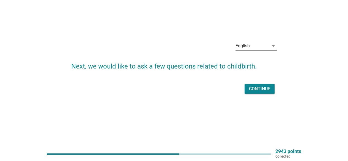
scroll to position [0, 0]
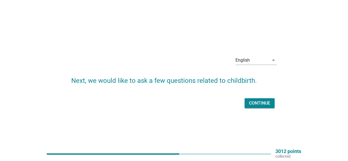
click at [258, 101] on div "Continue" at bounding box center [259, 103] width 21 height 7
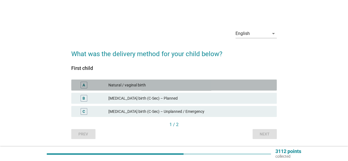
click at [168, 86] on div "Natural / vaginal birth" at bounding box center [190, 85] width 164 height 7
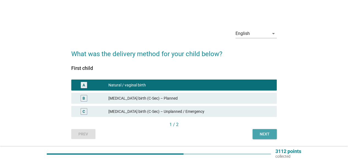
click at [271, 133] on div "Next" at bounding box center [264, 134] width 15 height 6
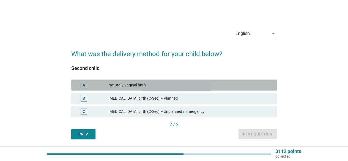
click at [162, 82] on div "Natural / vaginal birth" at bounding box center [190, 85] width 164 height 7
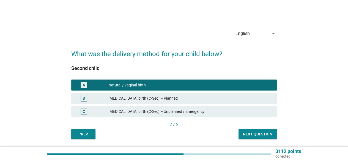
click at [191, 100] on div "[MEDICAL_DATA] birth (C-Sec) – Planned" at bounding box center [190, 98] width 164 height 7
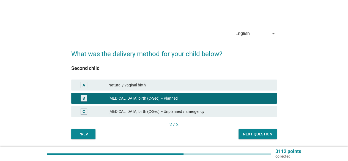
click at [253, 132] on div "Next question" at bounding box center [257, 134] width 29 height 6
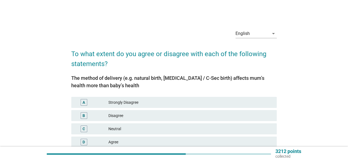
click at [130, 125] on div "C Neutral" at bounding box center [173, 128] width 205 height 11
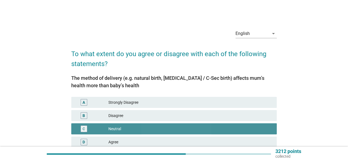
drag, startPoint x: 121, startPoint y: 133, endPoint x: 124, endPoint y: 139, distance: 6.9
click at [121, 134] on div "C Neutral" at bounding box center [174, 128] width 208 height 13
click at [124, 139] on div "Agree" at bounding box center [190, 142] width 164 height 7
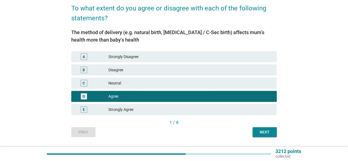
scroll to position [61, 0]
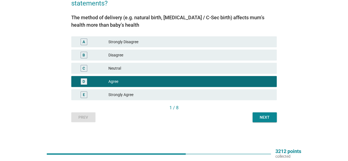
click at [269, 122] on button "Next" at bounding box center [264, 117] width 24 height 10
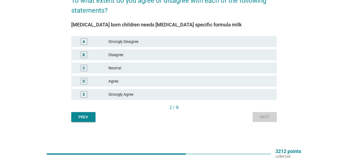
scroll to position [0, 0]
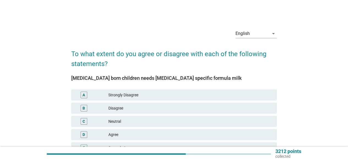
click at [134, 130] on div "D Agree" at bounding box center [173, 134] width 205 height 11
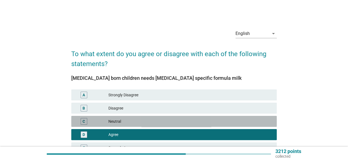
click at [142, 122] on div "Neutral" at bounding box center [190, 121] width 164 height 7
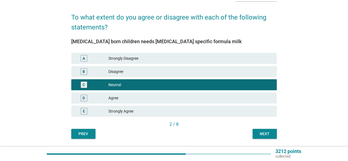
scroll to position [53, 0]
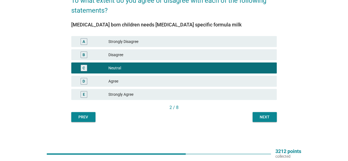
click at [262, 117] on div "Next" at bounding box center [264, 117] width 15 height 6
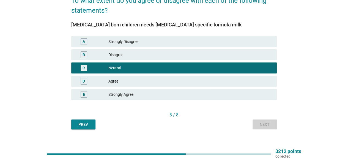
scroll to position [0, 0]
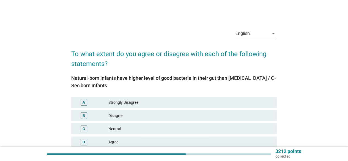
click at [133, 134] on div "C Neutral" at bounding box center [173, 128] width 205 height 11
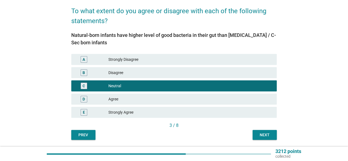
scroll to position [61, 0]
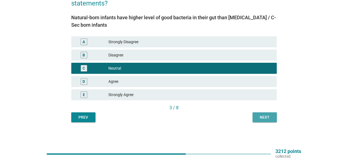
click at [265, 118] on div "Next" at bounding box center [264, 117] width 15 height 6
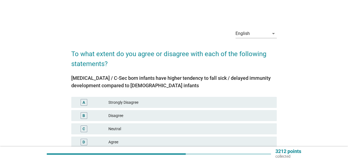
click at [133, 129] on div "Neutral" at bounding box center [190, 128] width 164 height 7
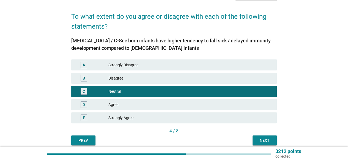
scroll to position [55, 0]
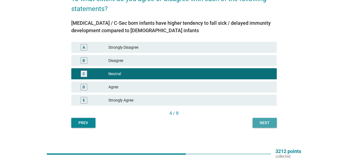
click at [258, 124] on div "Next" at bounding box center [264, 123] width 15 height 6
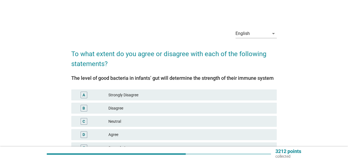
click at [193, 122] on div "Neutral" at bounding box center [190, 121] width 164 height 7
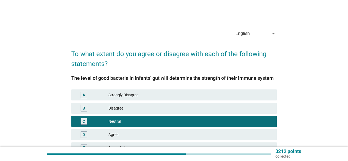
scroll to position [53, 0]
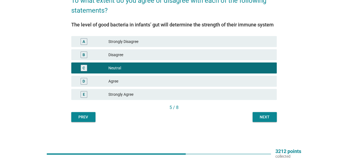
click at [261, 116] on div "Next" at bounding box center [264, 117] width 15 height 6
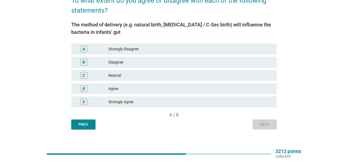
scroll to position [0, 0]
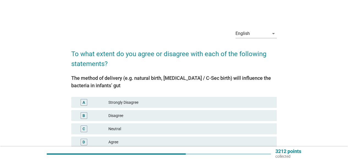
click at [150, 131] on div "Neutral" at bounding box center [190, 128] width 164 height 7
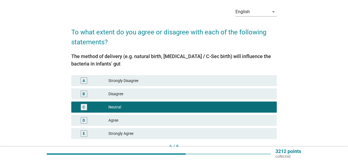
scroll to position [55, 0]
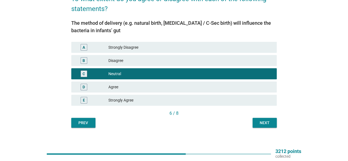
click at [259, 121] on div "Next" at bounding box center [264, 123] width 15 height 6
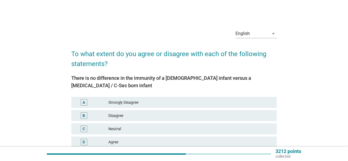
click at [124, 128] on div "Neutral" at bounding box center [190, 128] width 164 height 7
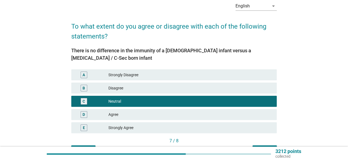
scroll to position [61, 0]
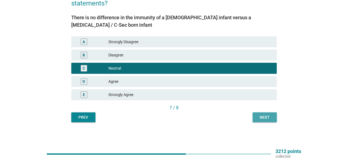
click at [269, 117] on div "Next" at bounding box center [264, 117] width 15 height 6
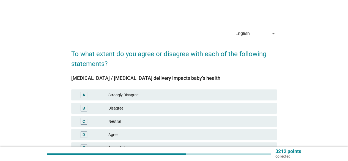
click at [137, 123] on div "Neutral" at bounding box center [190, 121] width 164 height 7
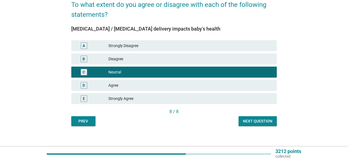
scroll to position [53, 0]
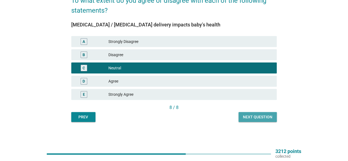
click at [249, 116] on div "Next question" at bounding box center [257, 117] width 29 height 6
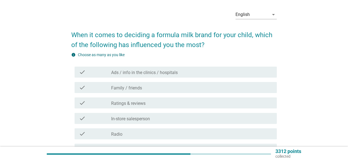
scroll to position [28, 0]
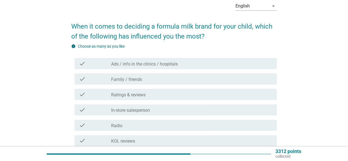
click at [146, 78] on div "check_box_outline_blank Family / friends" at bounding box center [191, 79] width 161 height 7
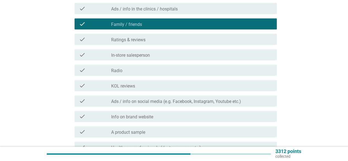
click at [137, 38] on label "Ratings & reviews" at bounding box center [128, 40] width 34 height 6
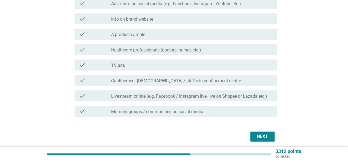
scroll to position [201, 0]
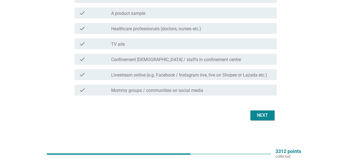
click at [260, 119] on button "Next" at bounding box center [262, 115] width 24 height 10
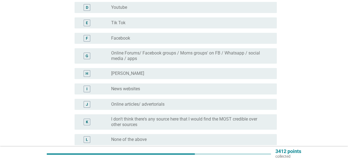
scroll to position [138, 0]
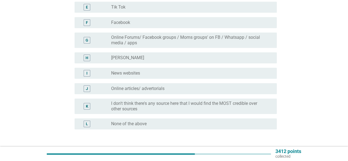
click at [148, 86] on label "Online articles/ advertorials" at bounding box center [137, 89] width 53 height 6
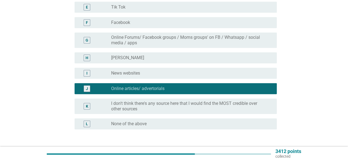
scroll to position [178, 0]
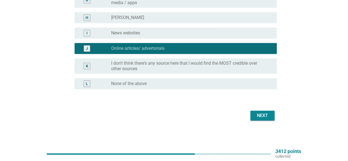
click at [267, 115] on div "Next" at bounding box center [262, 115] width 15 height 7
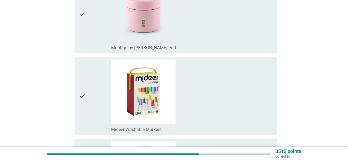
scroll to position [83, 0]
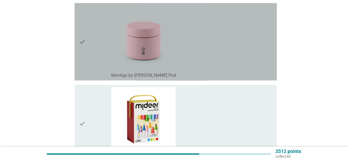
click at [200, 65] on div "check_box_outline_blank Montigo by OiYo Snack Pod" at bounding box center [191, 41] width 161 height 73
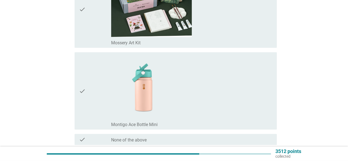
scroll to position [660, 0]
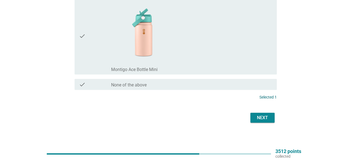
click at [259, 117] on div "Next" at bounding box center [262, 117] width 15 height 7
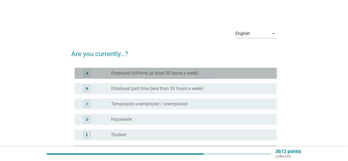
click at [157, 69] on div "A radio_button_unchecked Employed full-time (at least 30 hours a week)" at bounding box center [176, 73] width 202 height 11
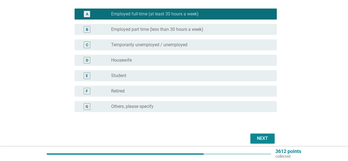
scroll to position [82, 0]
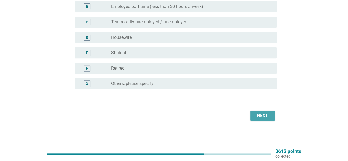
click at [263, 113] on div "Next" at bounding box center [262, 115] width 15 height 7
